Goal: Information Seeking & Learning: Learn about a topic

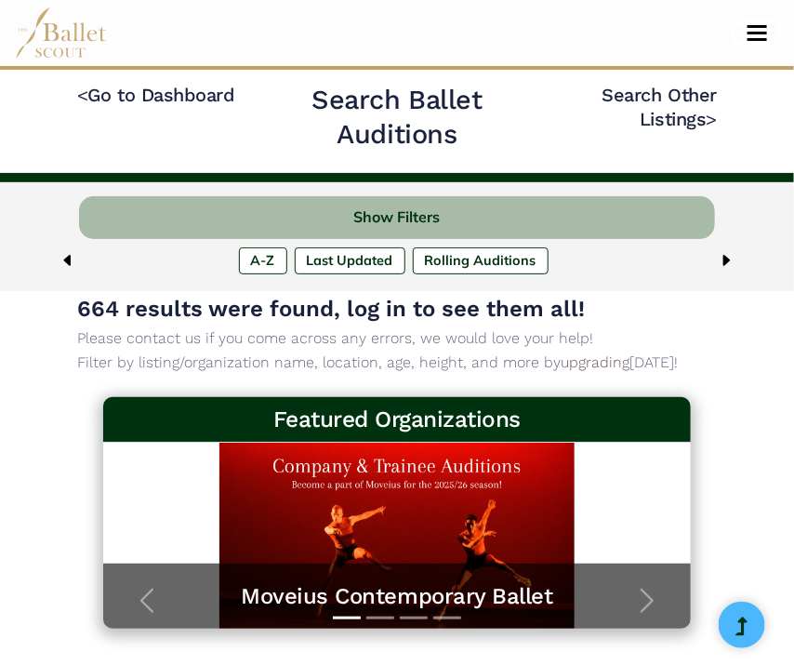
click at [751, 38] on span "Toggle navigation" at bounding box center [757, 39] width 20 height 3
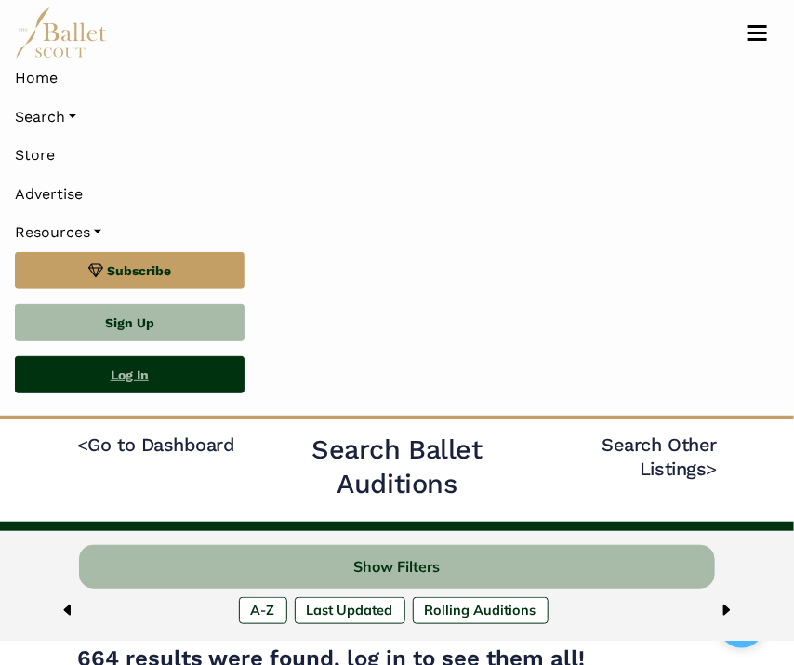
click at [145, 369] on link "Log In" at bounding box center [130, 374] width 230 height 37
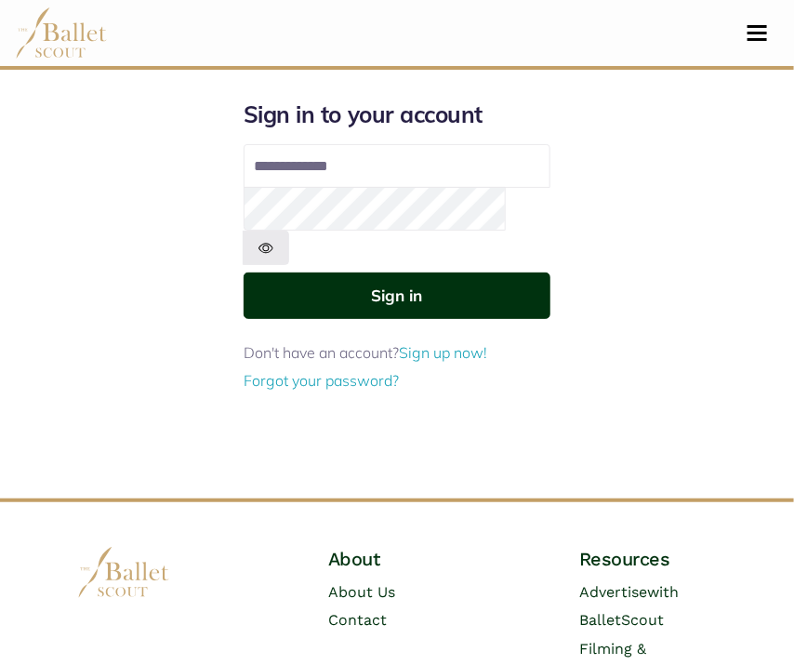
type input "**********"
click at [357, 272] on button "Sign in" at bounding box center [397, 295] width 307 height 46
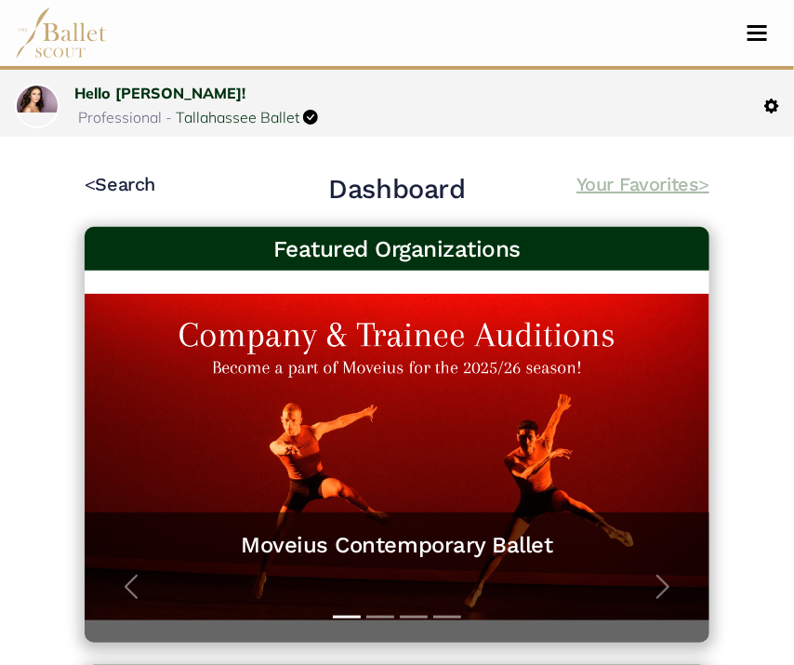
click at [652, 188] on link "Your Favorites >" at bounding box center [642, 184] width 133 height 22
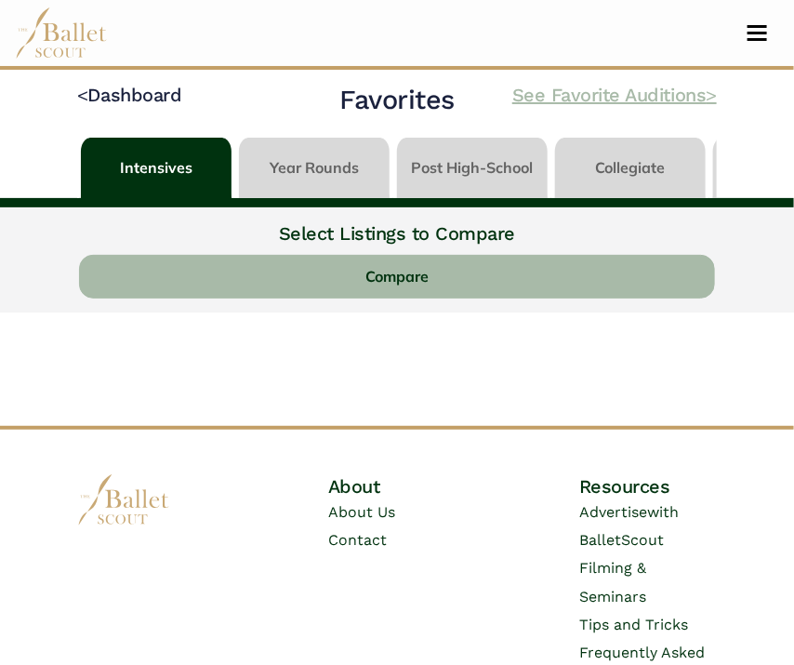
click at [636, 93] on link "See Favorite Auditions >" at bounding box center [614, 95] width 204 height 22
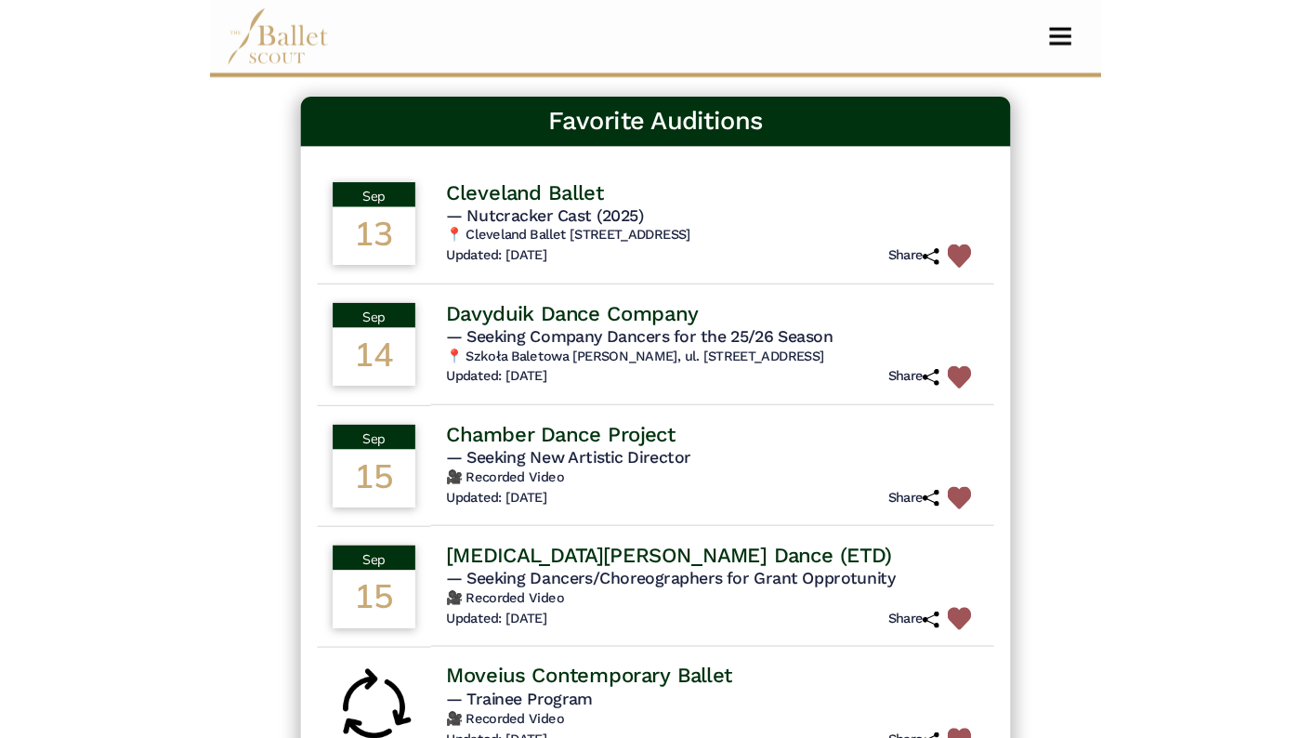
scroll to position [130, 0]
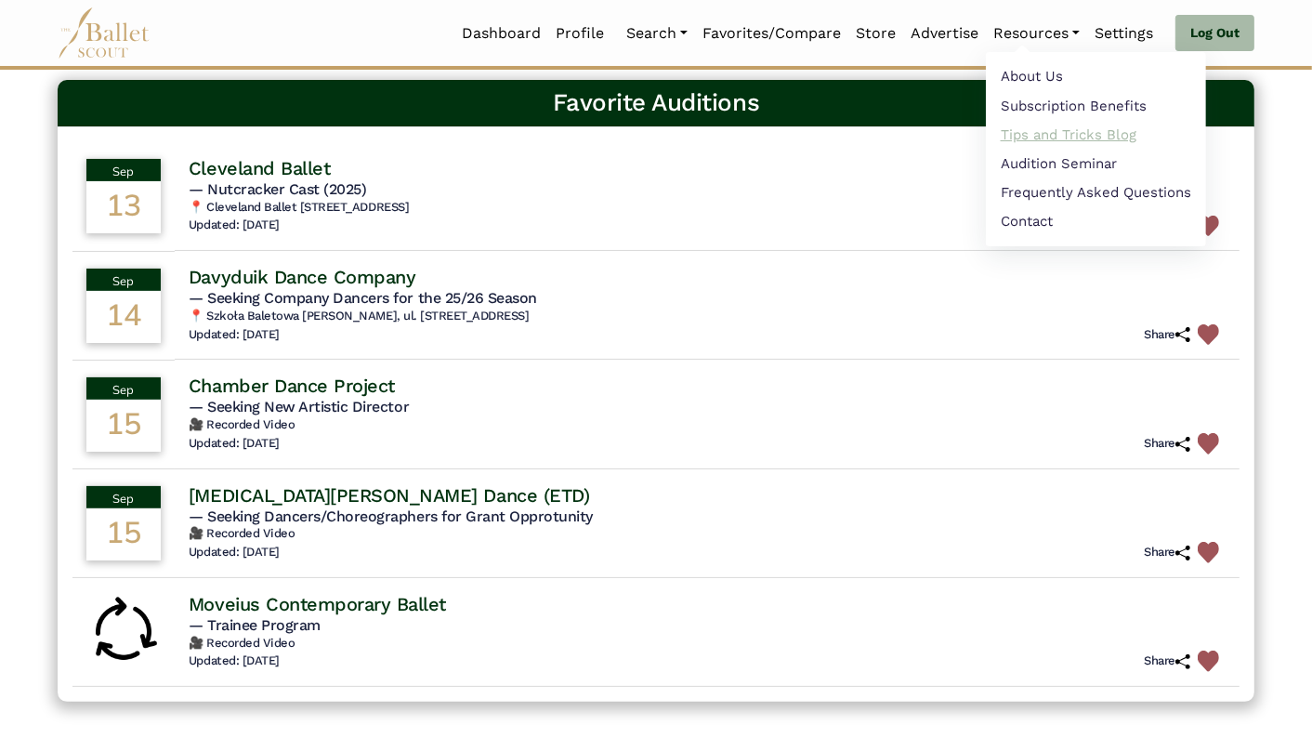
click at [793, 131] on link "Tips and Tricks Blog" at bounding box center [1096, 134] width 220 height 29
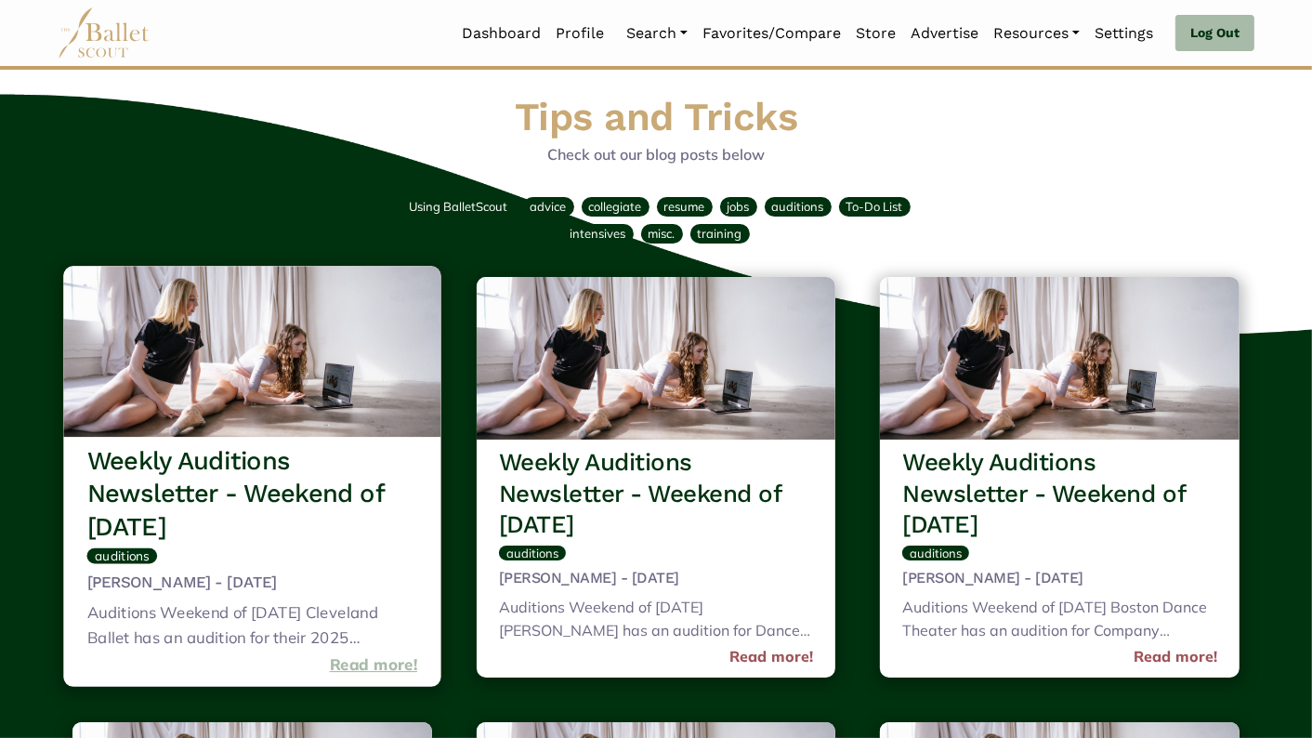
click at [368, 659] on link "Read more!" at bounding box center [374, 664] width 88 height 25
